Goal: Task Accomplishment & Management: Complete application form

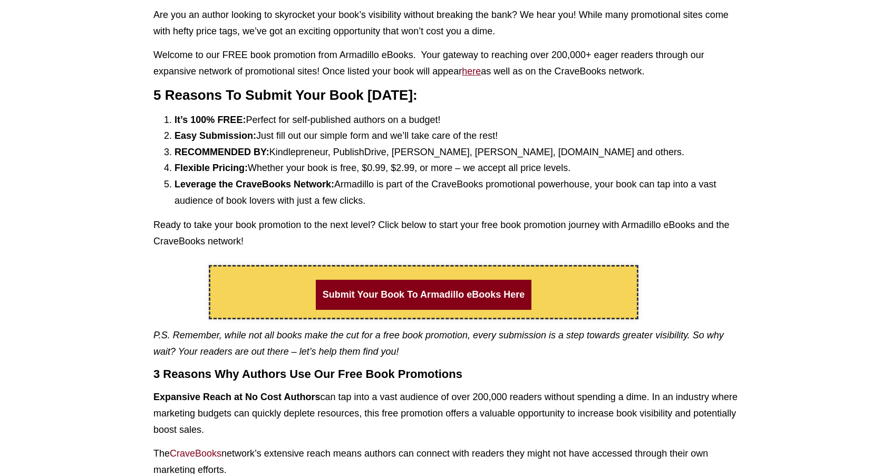
scroll to position [316, 0]
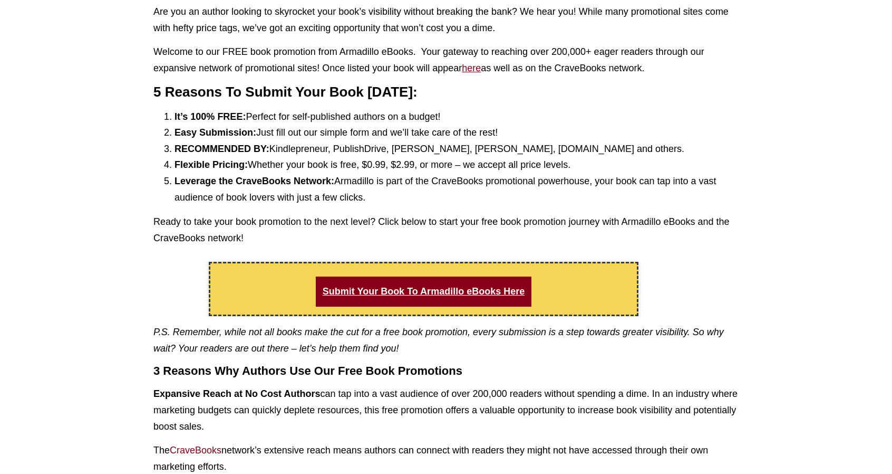
click at [462, 297] on link "Submit Your Book To Armadillo eBooks Here" at bounding box center [424, 291] width 216 height 30
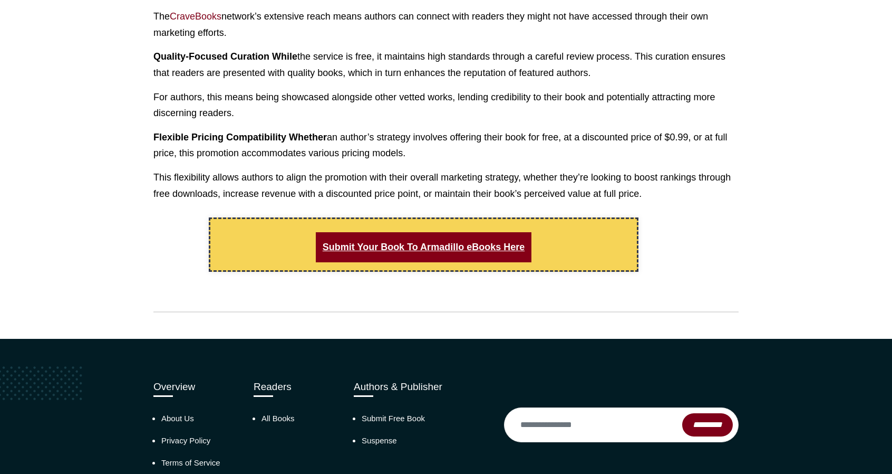
scroll to position [844, 0]
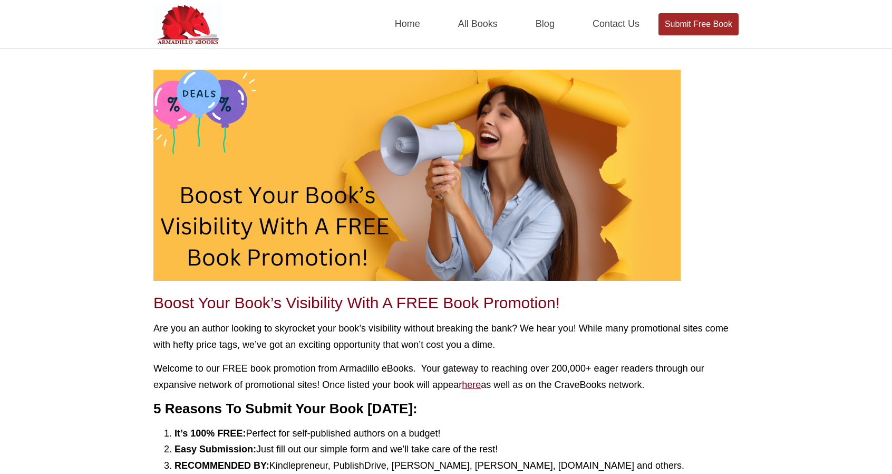
click at [714, 24] on link "Submit Free Book" at bounding box center [699, 24] width 80 height 22
click at [707, 28] on link "Submit Free Book" at bounding box center [699, 24] width 80 height 22
